Goal: Information Seeking & Learning: Learn about a topic

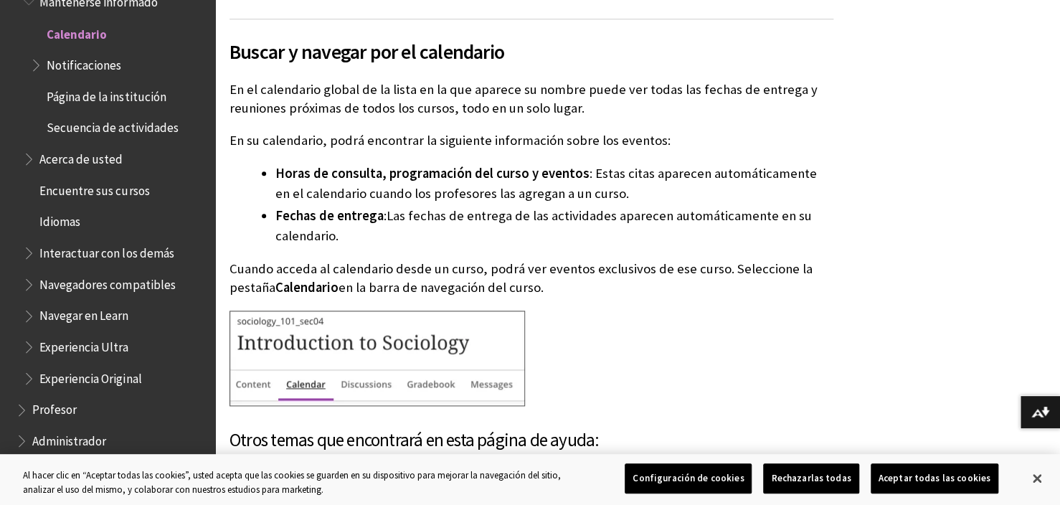
click at [1038, 475] on button "Cerrar" at bounding box center [1037, 479] width 32 height 32
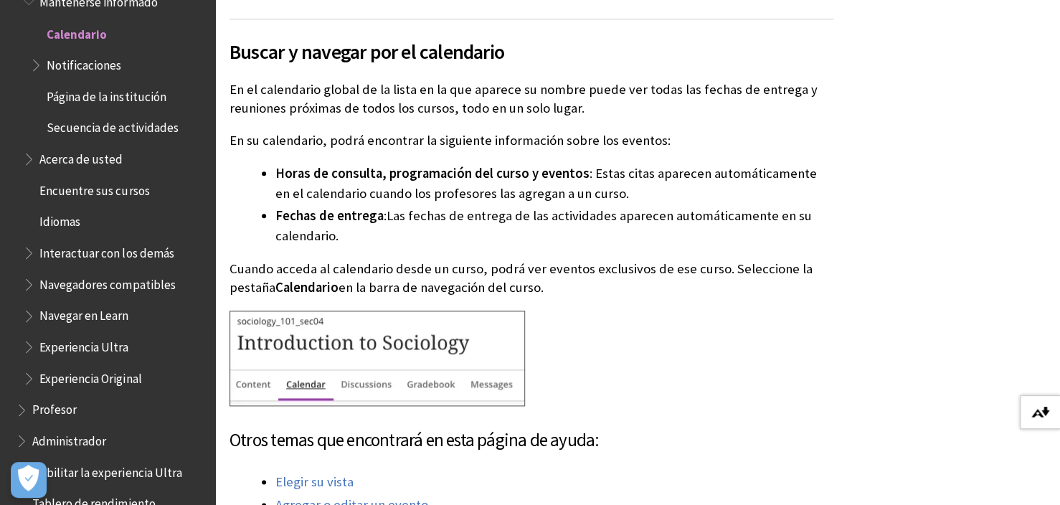
click at [1046, 415] on img at bounding box center [1040, 412] width 18 height 11
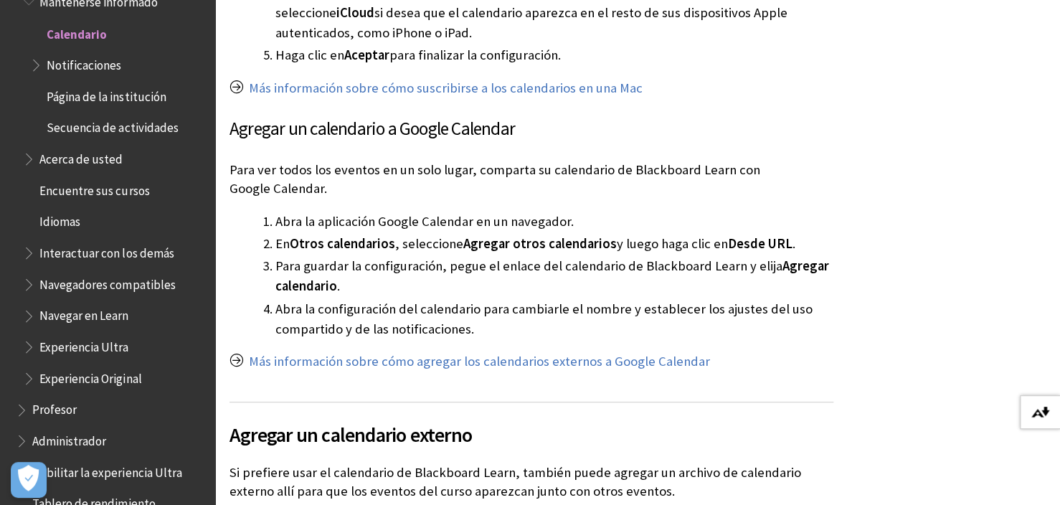
scroll to position [2955, 0]
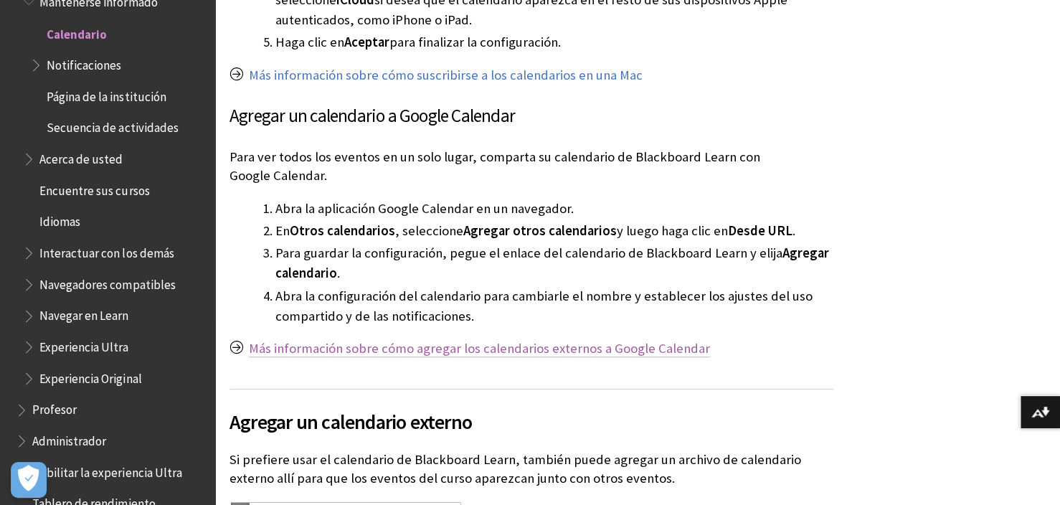
click at [633, 346] on link "Más información sobre cómo agregar los calendarios externos a Google Calendar" at bounding box center [479, 348] width 461 height 17
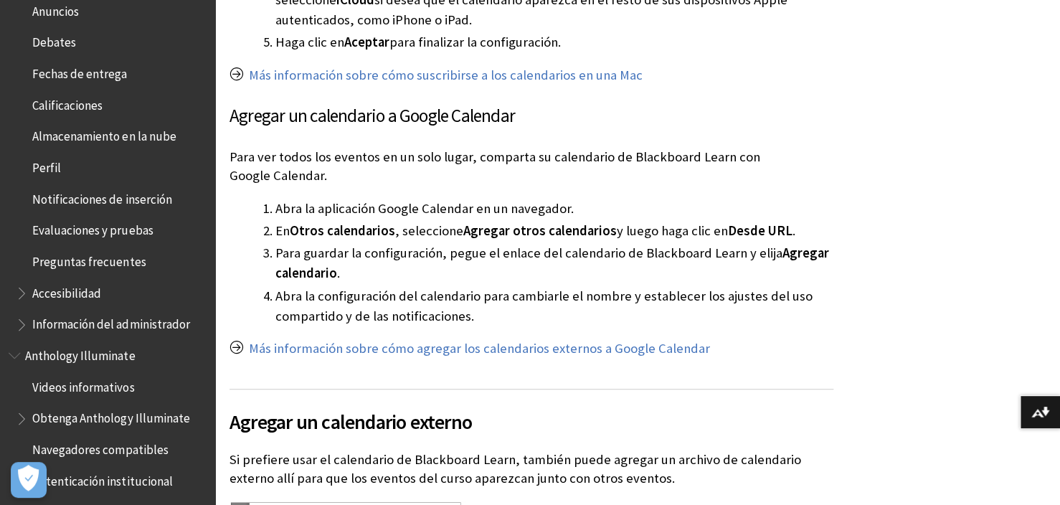
scroll to position [0, 0]
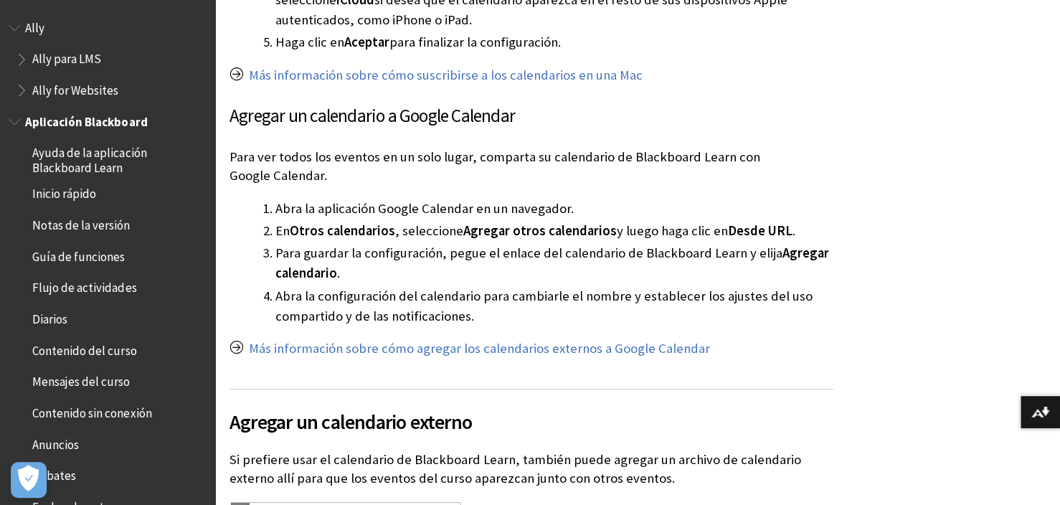
click at [136, 114] on span "Aplicación Blackboard" at bounding box center [86, 119] width 122 height 19
